Goal: Transaction & Acquisition: Purchase product/service

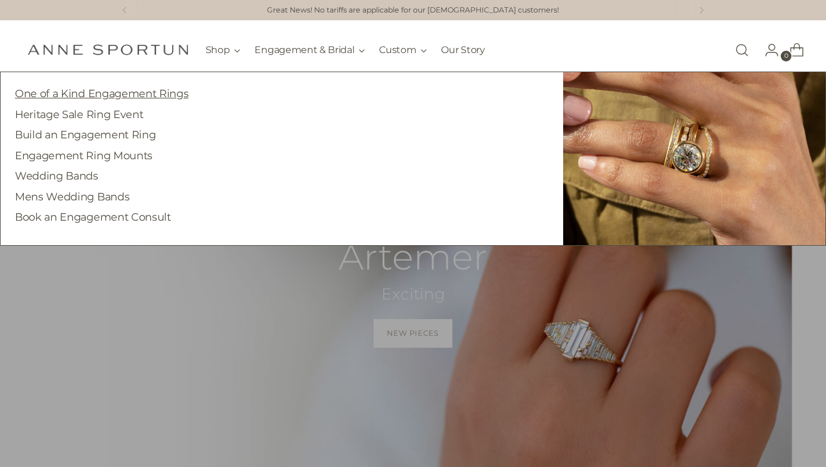
click at [164, 92] on link "One of a Kind Engagement Rings" at bounding box center [101, 93] width 173 height 13
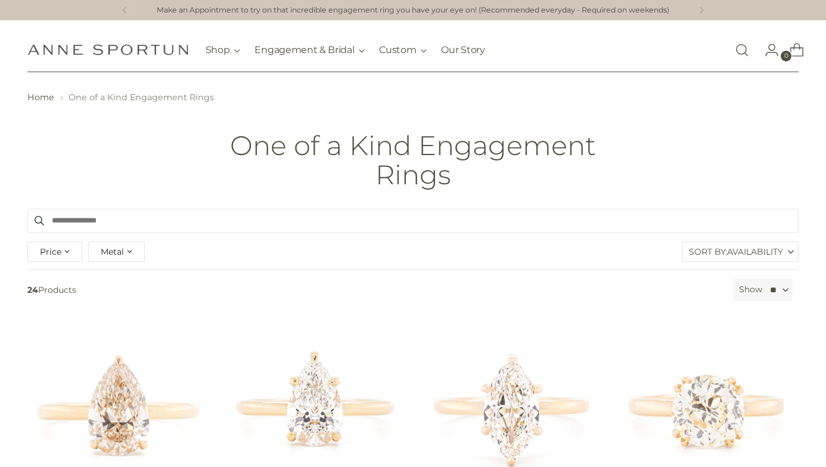
click at [82, 254] on div "Price **** - ***** Metal 14k White Gold (2) 18k Yellow Gold (16)" at bounding box center [85, 251] width 123 height 26
click at [73, 251] on div "Price" at bounding box center [54, 251] width 55 height 20
type input "********"
drag, startPoint x: 218, startPoint y: 304, endPoint x: 79, endPoint y: 310, distance: 139.6
click at [79, 310] on div "Price" at bounding box center [81, 305] width 11 height 11
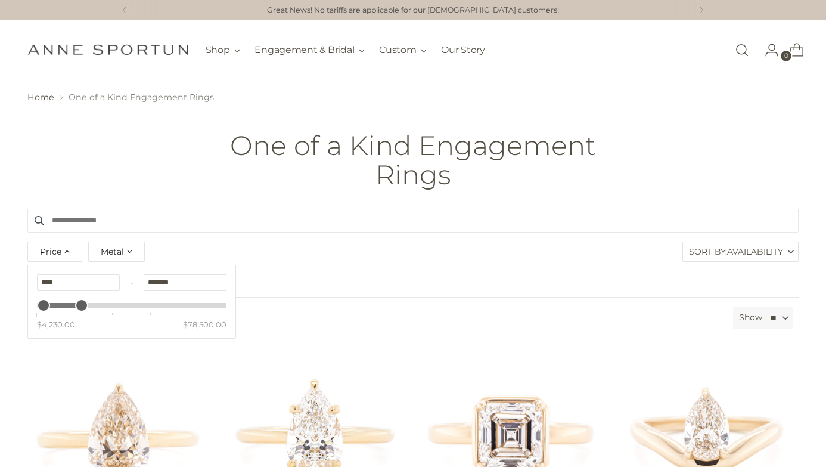
click at [356, 246] on div "Price Clear **** - ******* $4,230.00 $78,500.00 Metal 14k White Gold (2) 18k Ye…" at bounding box center [413, 253] width 778 height 30
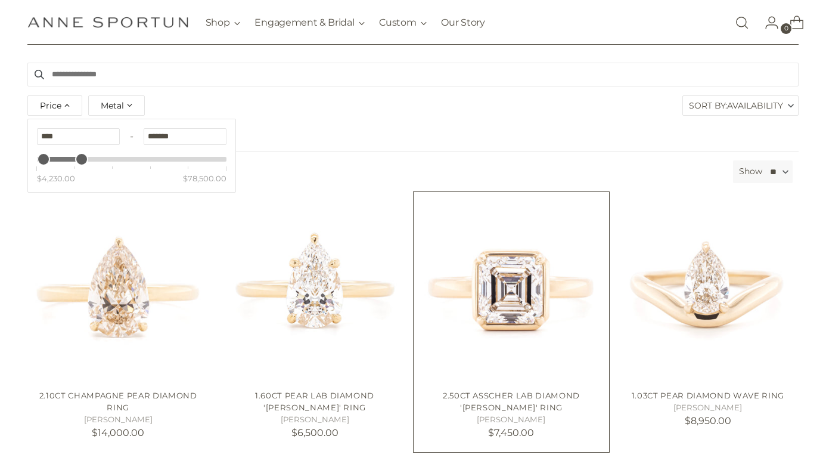
scroll to position [331, 0]
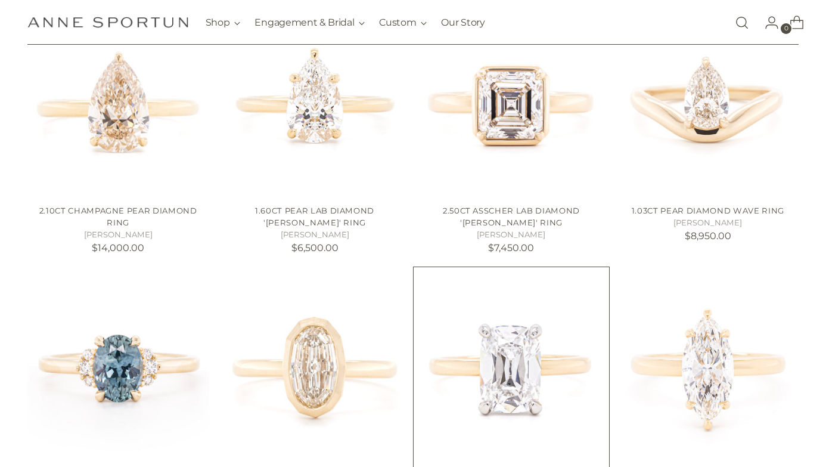
click at [0, 0] on img "2.42ct Elongated Lab 'Antique' Inspired Cut Ring" at bounding box center [0, 0] width 0 height 0
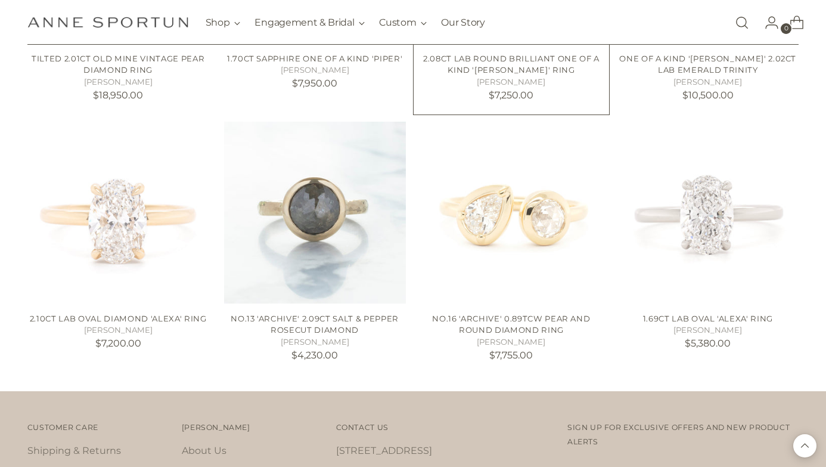
scroll to position [1005, 0]
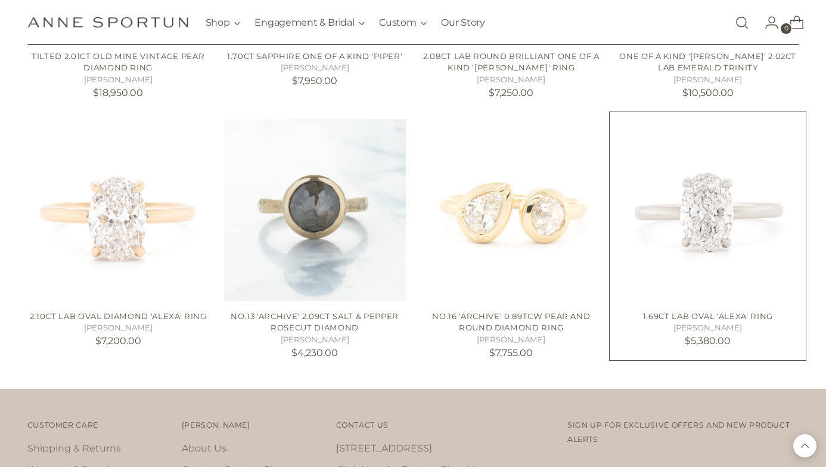
click at [0, 0] on img "1.69ct Lab Oval 'Alexa' Ring" at bounding box center [0, 0] width 0 height 0
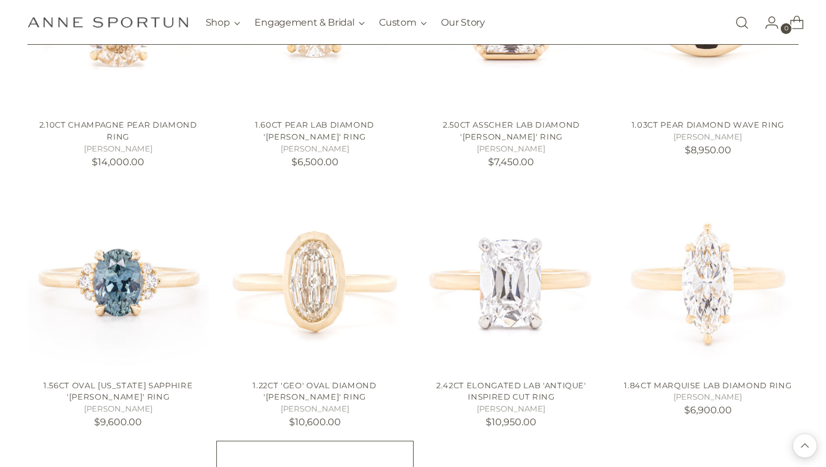
scroll to position [0, 0]
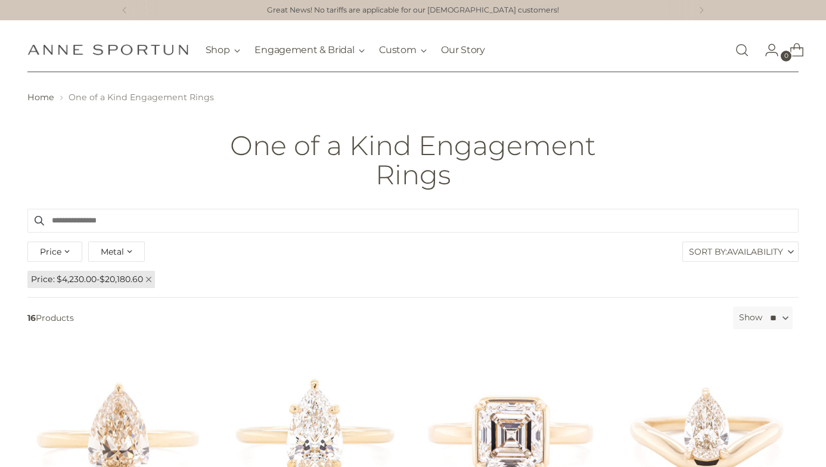
click at [155, 279] on link "Price $4,230.00 - $20,180.60" at bounding box center [91, 279] width 128 height 17
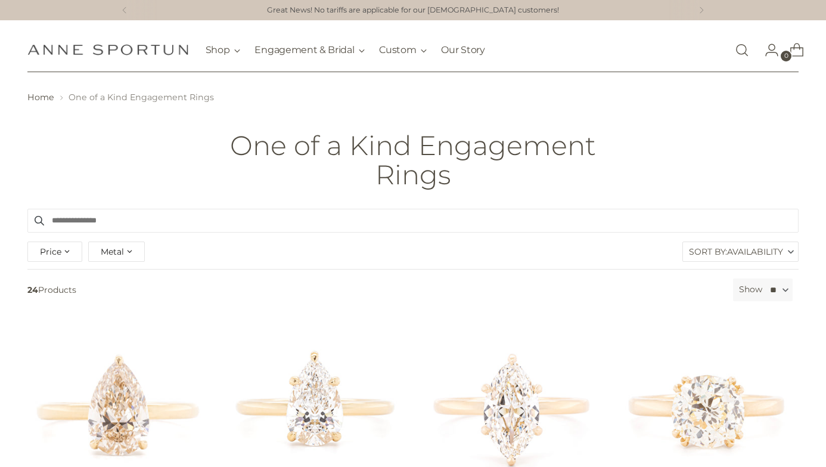
click at [729, 249] on span "Availability" at bounding box center [755, 251] width 56 height 19
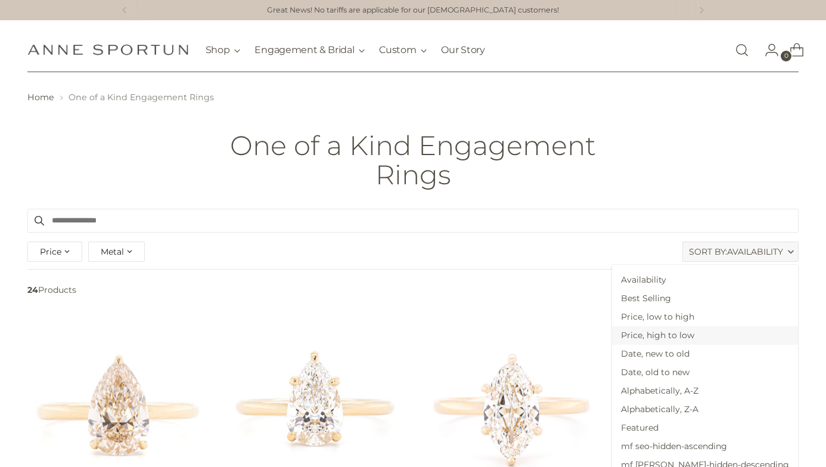
click at [697, 339] on span "Price, high to low" at bounding box center [705, 335] width 186 height 18
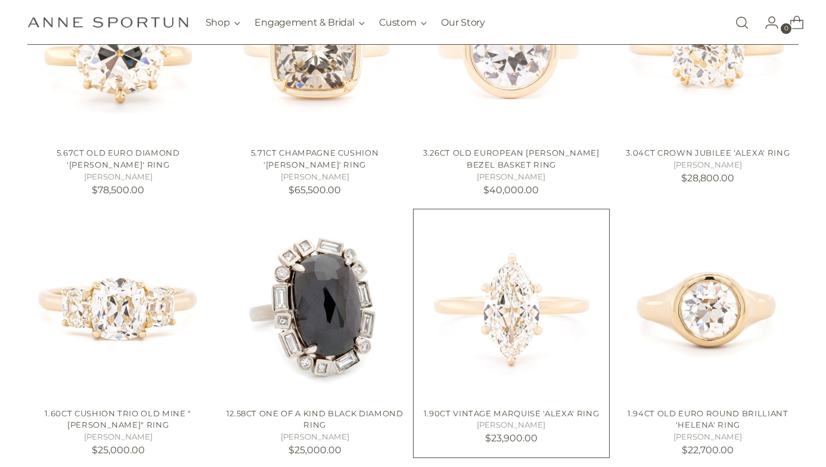
scroll to position [275, 0]
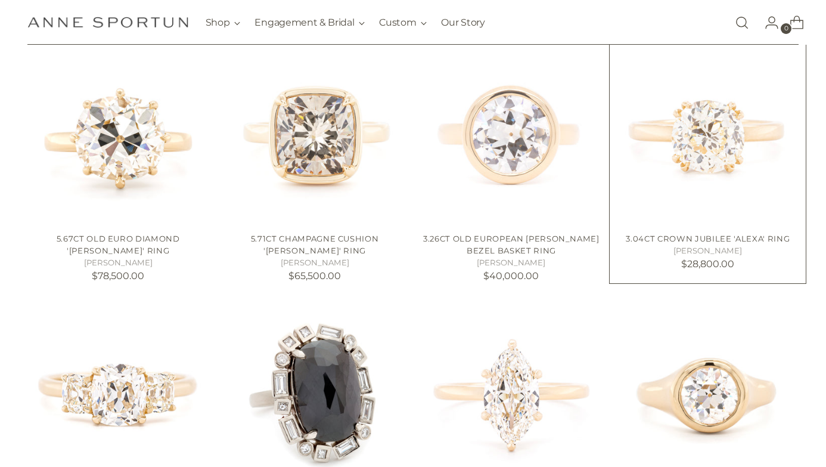
click at [0, 0] on img "3.04ct Crown Jubilee 'Alexa' Ring" at bounding box center [0, 0] width 0 height 0
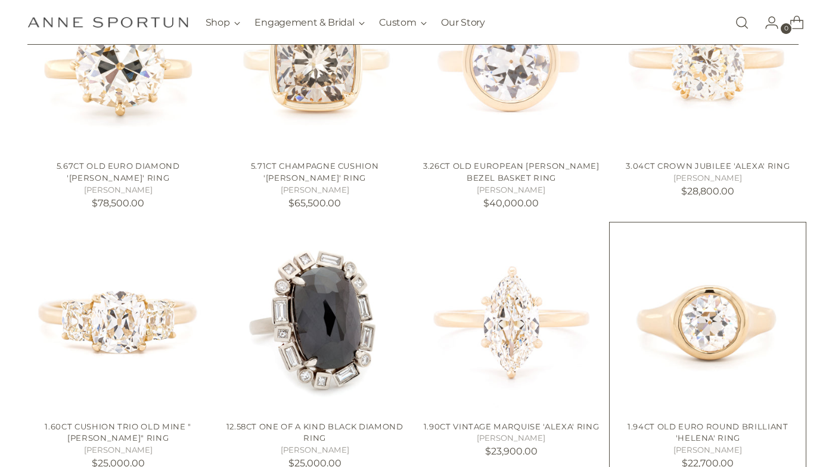
scroll to position [439, 0]
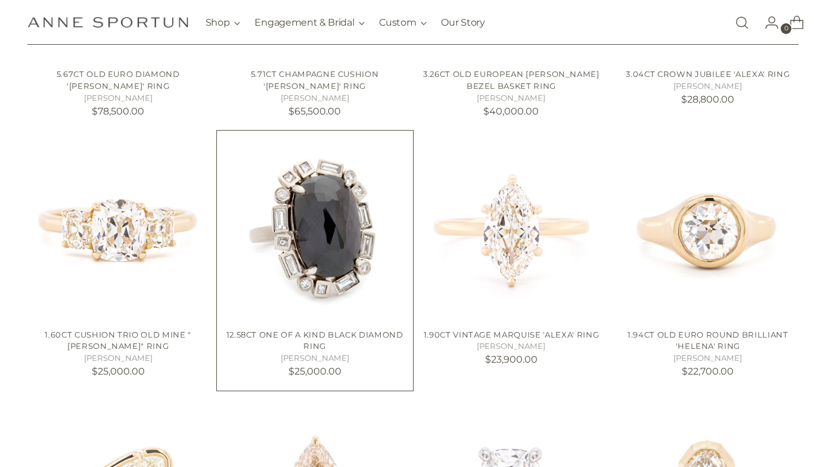
click at [0, 0] on img "12.58ct One of a Kind Black Diamond Ring" at bounding box center [0, 0] width 0 height 0
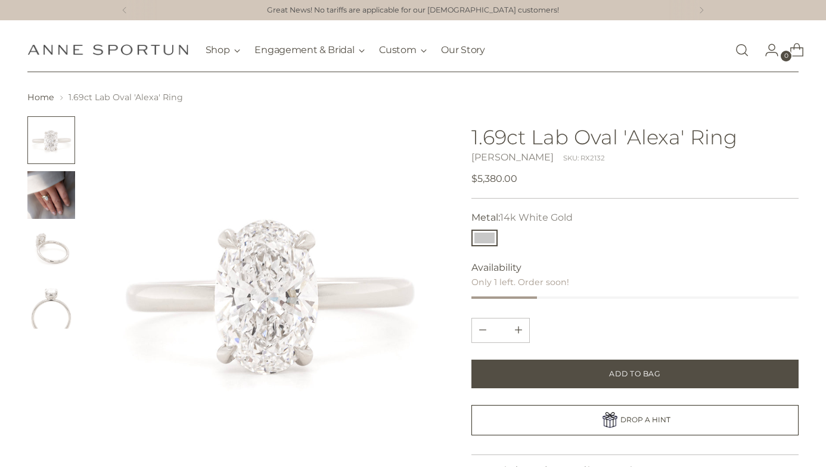
click at [36, 248] on img "Change image to image 3" at bounding box center [51, 250] width 48 height 48
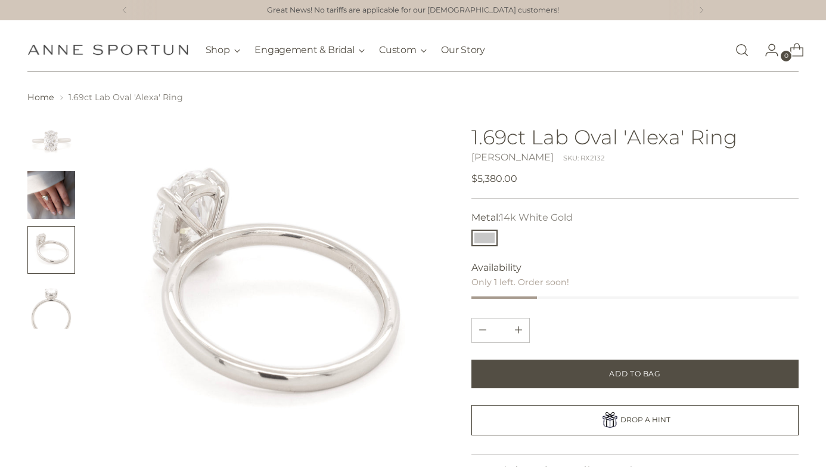
click at [43, 207] on img "Change image to image 2" at bounding box center [51, 195] width 48 height 48
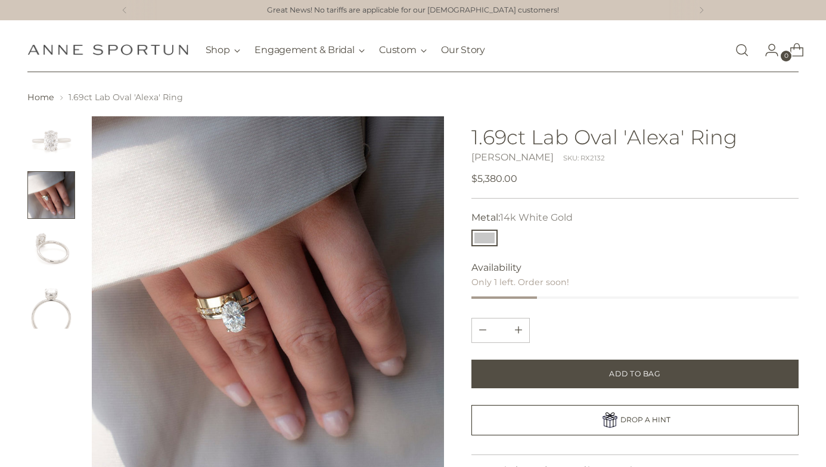
click at [41, 310] on img "Change image to image 4" at bounding box center [51, 305] width 48 height 48
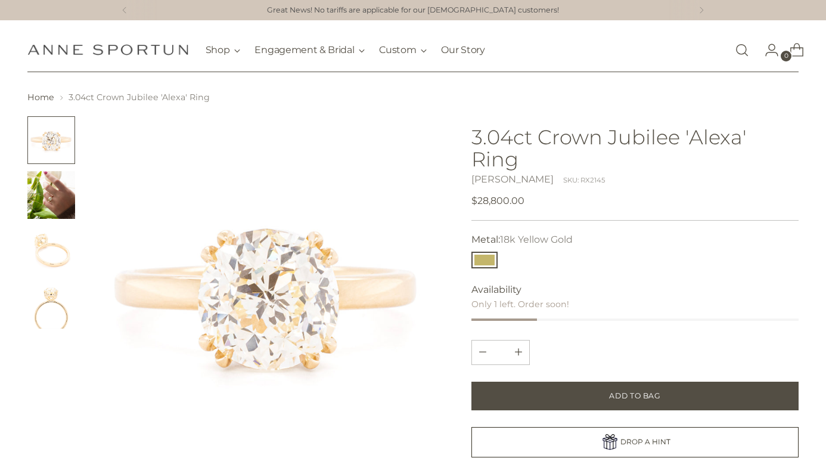
click at [66, 210] on img "Change image to image 2" at bounding box center [51, 195] width 48 height 48
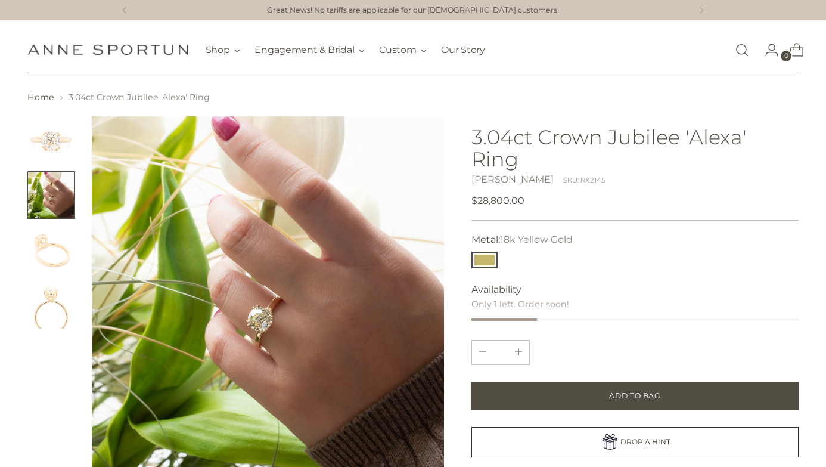
click at [60, 242] on img "Change image to image 3" at bounding box center [51, 250] width 48 height 48
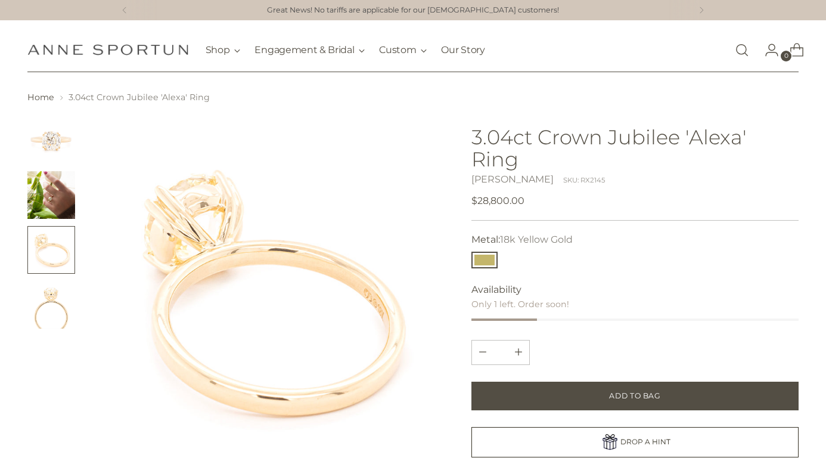
click at [60, 198] on img "Change image to image 2" at bounding box center [51, 195] width 48 height 48
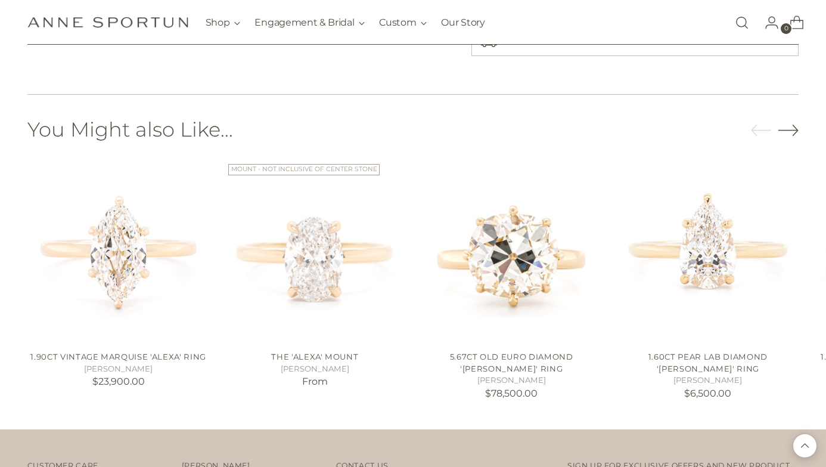
scroll to position [717, 0]
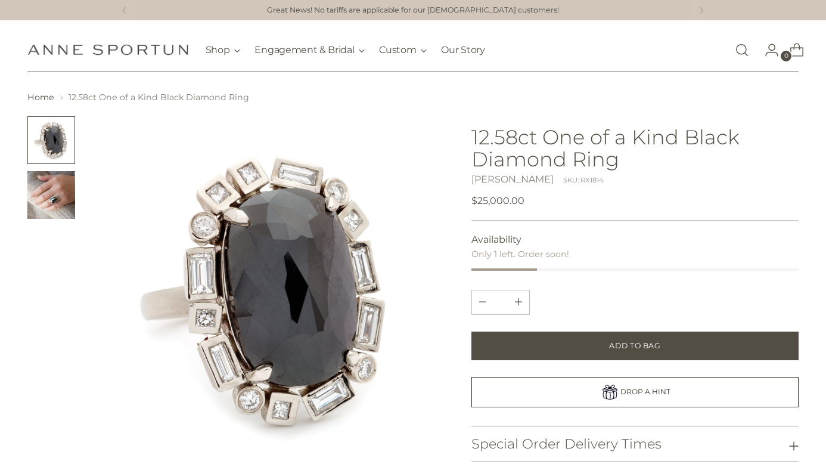
click at [58, 195] on img "Change image to image 2" at bounding box center [51, 195] width 48 height 48
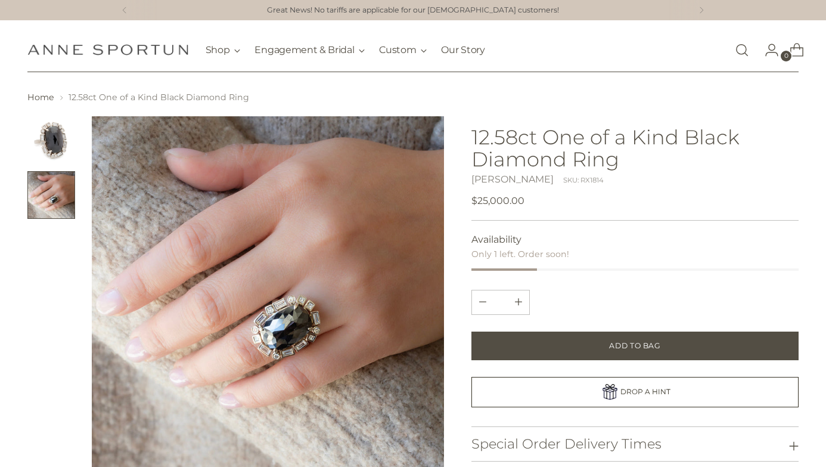
click at [57, 156] on img "Change image to image 1" at bounding box center [51, 140] width 48 height 48
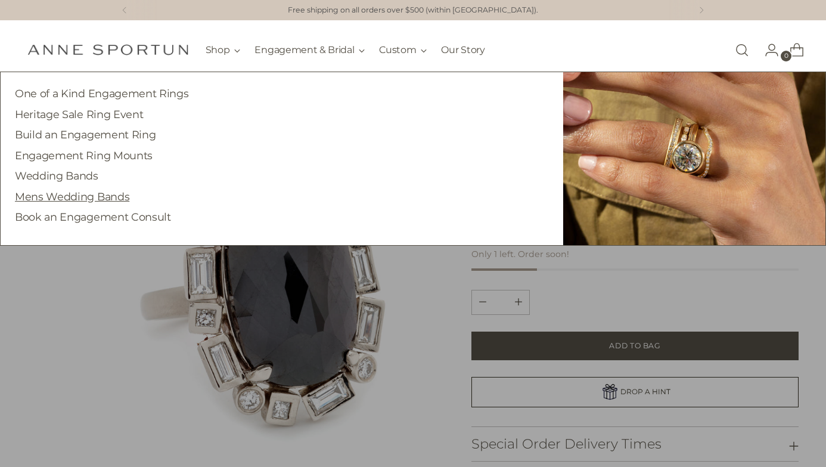
click at [79, 200] on link "Mens Wedding Bands" at bounding box center [72, 196] width 114 height 13
